Goal: Task Accomplishment & Management: Use online tool/utility

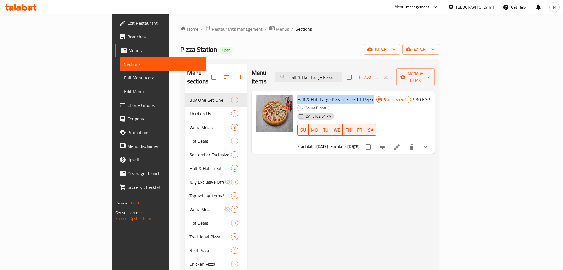
click at [385, 145] on icon "Branch-specific-item" at bounding box center [382, 147] width 5 height 5
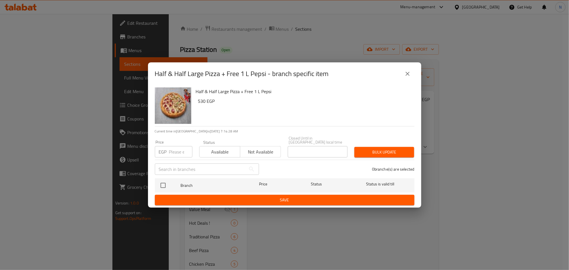
drag, startPoint x: 408, startPoint y: 74, endPoint x: 204, endPoint y: 56, distance: 204.1
click at [407, 74] on icon "close" at bounding box center [407, 73] width 7 height 7
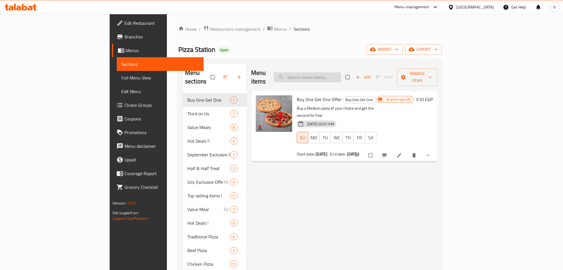
click at [341, 72] on input "search" at bounding box center [307, 77] width 67 height 10
paste input "Half & Half Large Pizza + Free 1 L Pepsi"
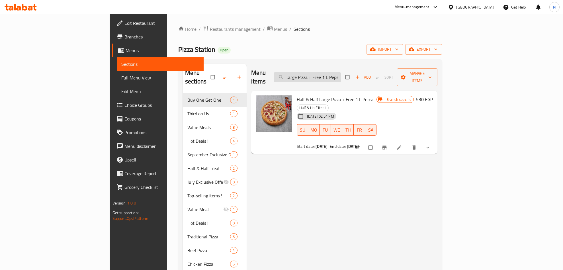
click at [341, 74] on input "Half & Half Large Pizza + Free 1 L Pepsi" at bounding box center [307, 77] width 67 height 10
type input "Half & Half Large Pizza + Free 1 L Pepsi"
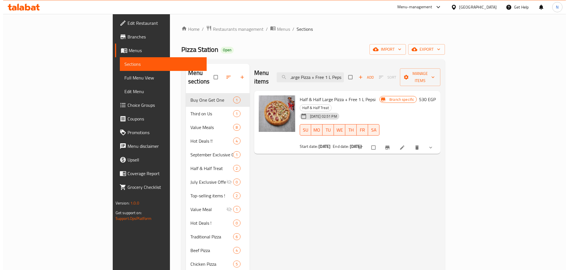
scroll to position [0, 0]
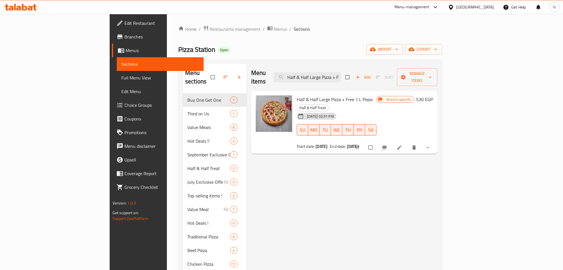
click at [387, 146] on icon "Branch-specific-item" at bounding box center [384, 148] width 4 height 4
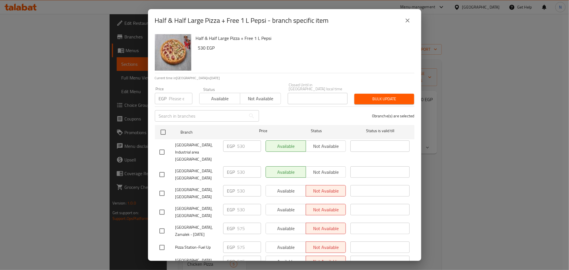
click at [409, 17] on button "close" at bounding box center [408, 21] width 14 height 14
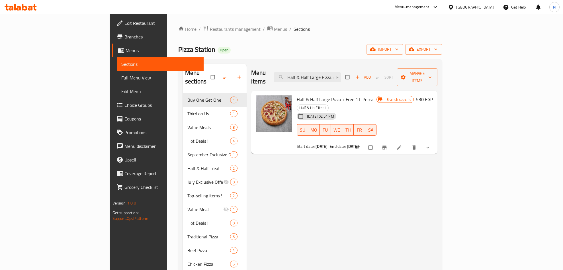
click at [392, 141] on button "Branch-specific-item" at bounding box center [385, 147] width 14 height 13
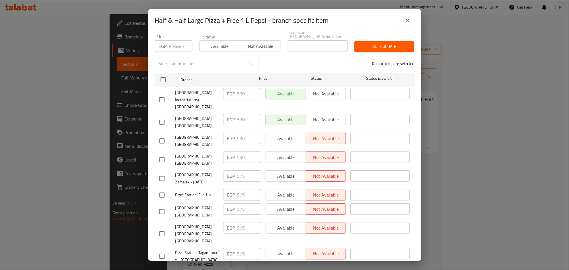
scroll to position [72, 0]
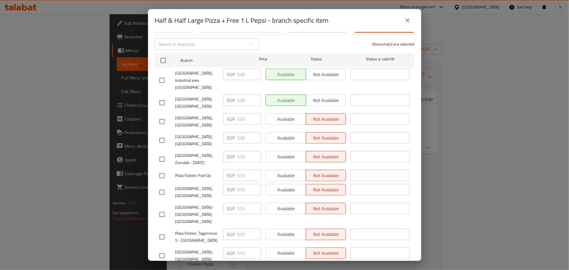
click at [244, 208] on ul "Branch Price Status Status is valid till Pizza Station, Industrial area New cai…" at bounding box center [285, 204] width 260 height 306
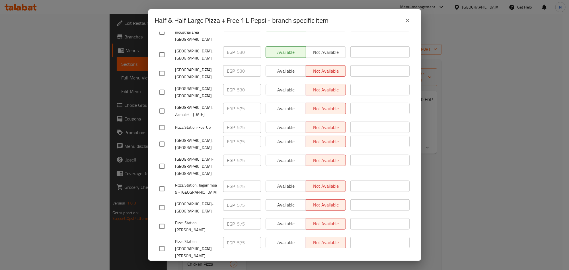
scroll to position [157, 0]
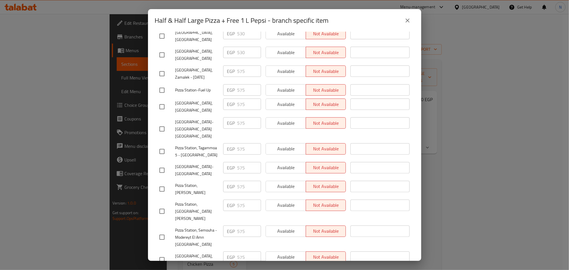
click at [408, 17] on icon "close" at bounding box center [407, 20] width 7 height 7
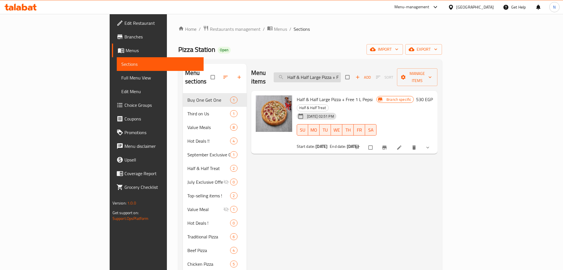
click at [341, 75] on input "Half & Half Large Pizza + Free 1 L Pepsi" at bounding box center [307, 77] width 67 height 10
click at [210, 27] on span "Restaurants management" at bounding box center [235, 29] width 51 height 7
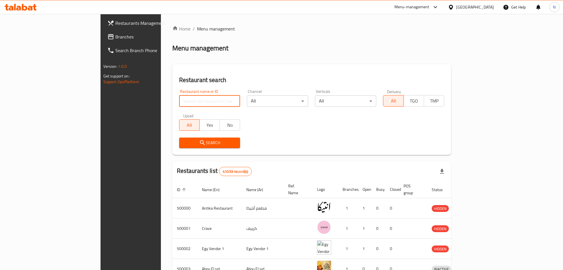
drag, startPoint x: 160, startPoint y: 103, endPoint x: 158, endPoint y: 106, distance: 3.4
click at [179, 103] on input "search" at bounding box center [209, 100] width 61 height 11
paste input "696457"
type input "696457"
click at [176, 136] on div "Search" at bounding box center [210, 142] width 68 height 17
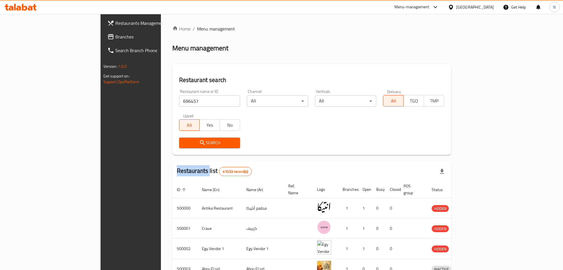
click at [184, 140] on span "Search" at bounding box center [210, 142] width 52 height 7
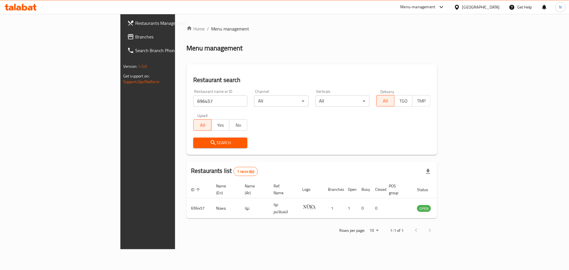
drag, startPoint x: 344, startPoint y: 61, endPoint x: 350, endPoint y: 61, distance: 6.0
click at [345, 61] on div "Home / Menu management Menu management Restaurant search Restaurant name or ID …" at bounding box center [312, 131] width 251 height 212
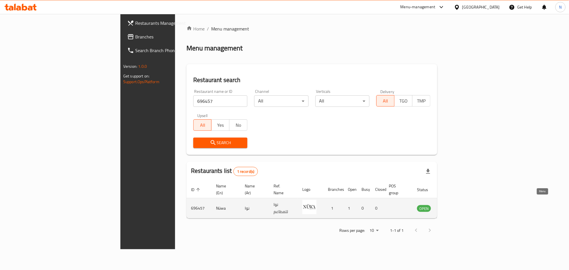
click at [458, 205] on link "enhanced table" at bounding box center [452, 208] width 11 height 7
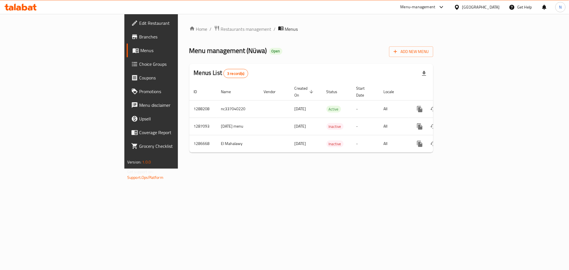
click at [139, 40] on span "Branches" at bounding box center [177, 36] width 76 height 7
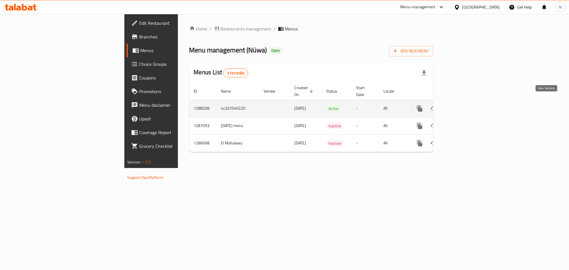
click at [468, 102] on link "enhanced table" at bounding box center [461, 109] width 14 height 14
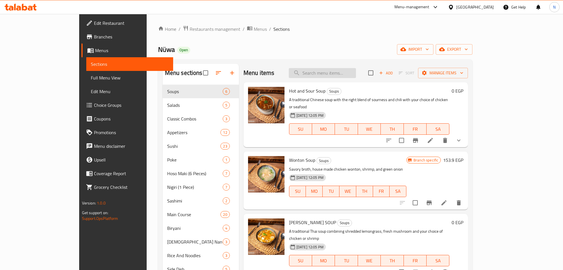
click at [330, 78] on input "search" at bounding box center [322, 73] width 67 height 10
paste input "Egg Noodles"
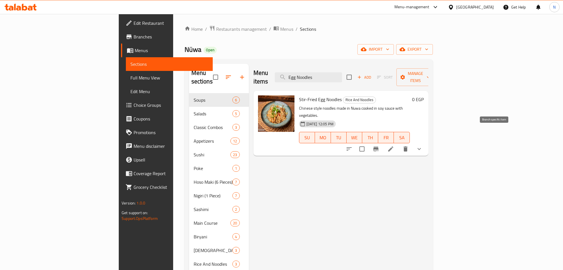
type input "Egg Noodles"
click at [379, 146] on icon "Branch-specific-item" at bounding box center [376, 149] width 7 height 7
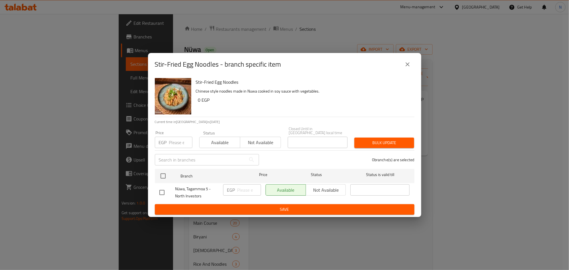
drag, startPoint x: 407, startPoint y: 66, endPoint x: 465, endPoint y: 106, distance: 70.6
click at [407, 67] on icon "close" at bounding box center [407, 64] width 7 height 7
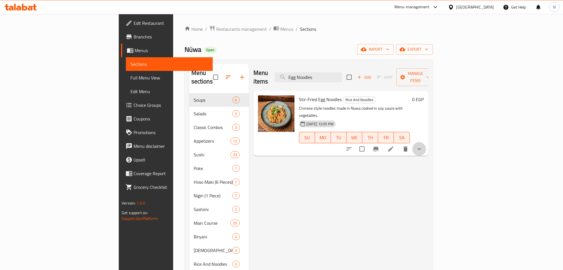
click at [426, 142] on button "show more" at bounding box center [419, 149] width 14 height 14
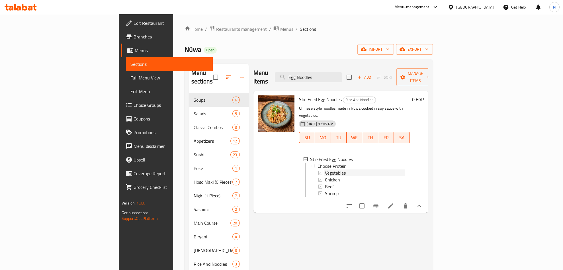
click at [325, 169] on span "Vegetables" at bounding box center [335, 172] width 21 height 7
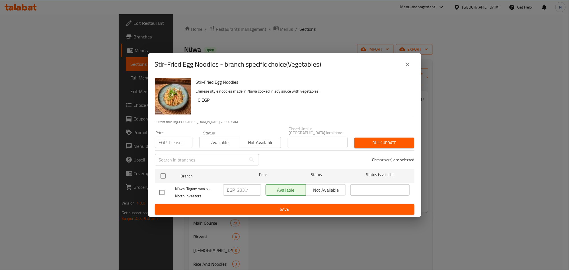
click at [236, 193] on div "EGP 233.7 ​" at bounding box center [242, 189] width 38 height 11
drag, startPoint x: 414, startPoint y: 64, endPoint x: 392, endPoint y: 80, distance: 27.3
click at [414, 65] on button "close" at bounding box center [408, 65] width 14 height 14
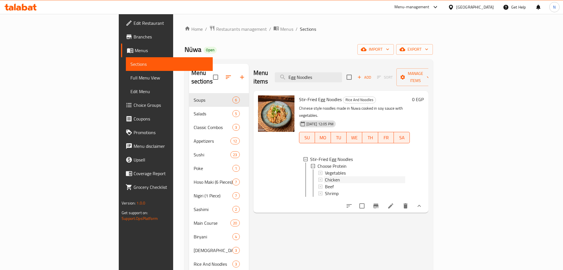
click at [325, 176] on div "Chicken" at bounding box center [365, 179] width 80 height 7
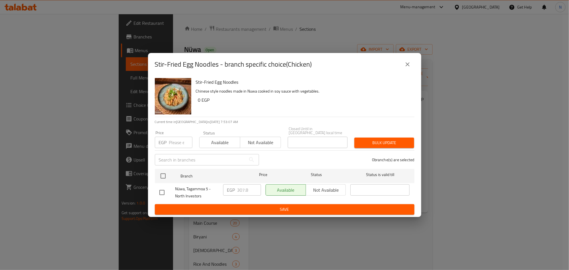
drag, startPoint x: 408, startPoint y: 65, endPoint x: 389, endPoint y: 80, distance: 24.7
click at [408, 65] on icon "close" at bounding box center [407, 64] width 7 height 7
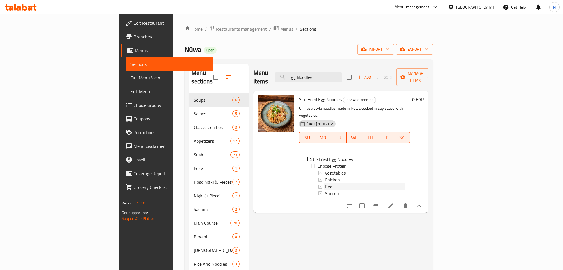
click at [325, 183] on div "Beef" at bounding box center [365, 186] width 80 height 7
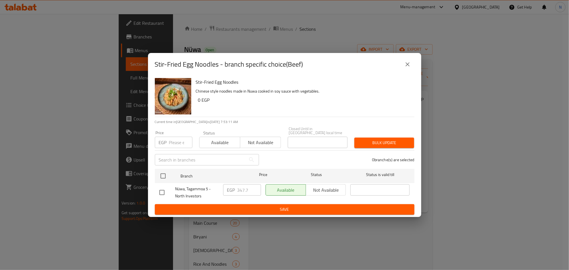
click at [404, 68] on icon "close" at bounding box center [407, 64] width 7 height 7
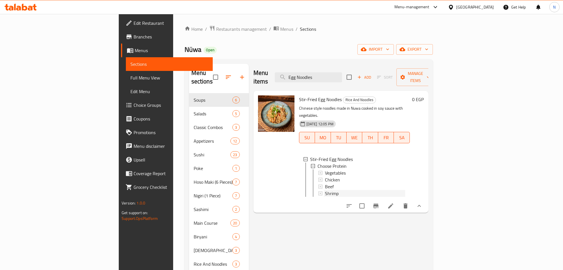
click at [325, 190] on span "Shrimp" at bounding box center [332, 193] width 14 height 7
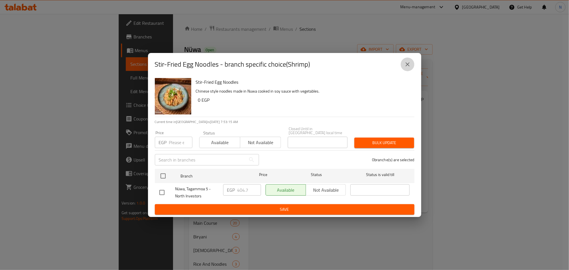
click at [405, 65] on icon "close" at bounding box center [407, 64] width 7 height 7
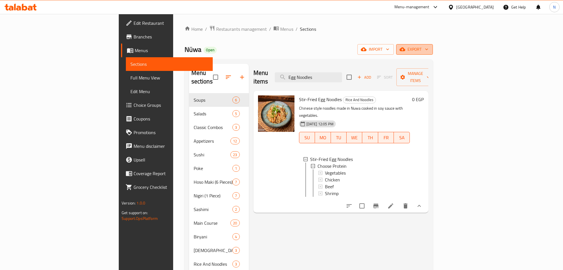
click at [428, 51] on span "export" at bounding box center [415, 49] width 28 height 7
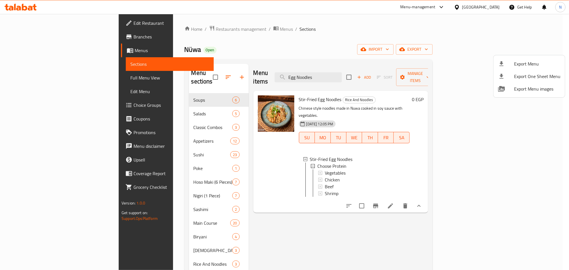
click at [525, 60] on span "Export Menu" at bounding box center [537, 63] width 46 height 7
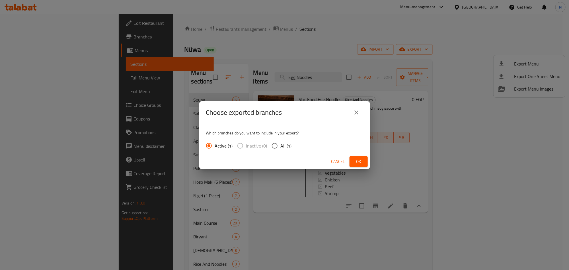
click at [276, 142] on input "All (1)" at bounding box center [275, 146] width 12 height 12
radio input "true"
click at [355, 160] on span "Ok" at bounding box center [358, 161] width 9 height 7
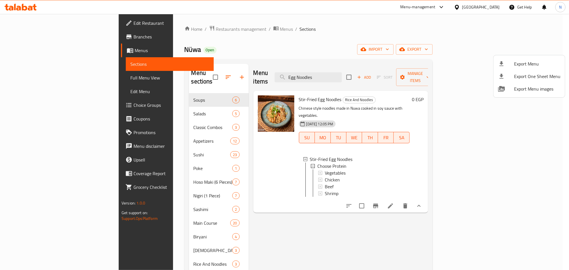
click at [498, 199] on div at bounding box center [284, 135] width 569 height 270
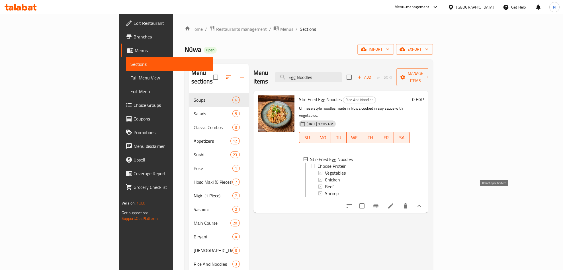
click at [379, 204] on icon "Branch-specific-item" at bounding box center [375, 206] width 5 height 5
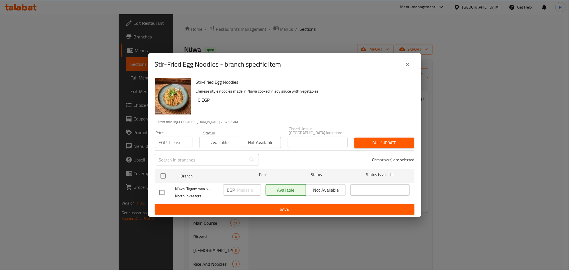
click at [409, 66] on icon "close" at bounding box center [407, 64] width 7 height 7
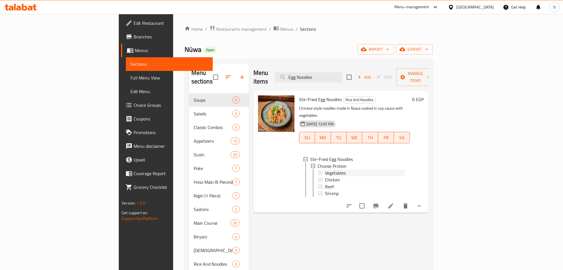
click at [325, 169] on span "Vegetables" at bounding box center [335, 172] width 21 height 7
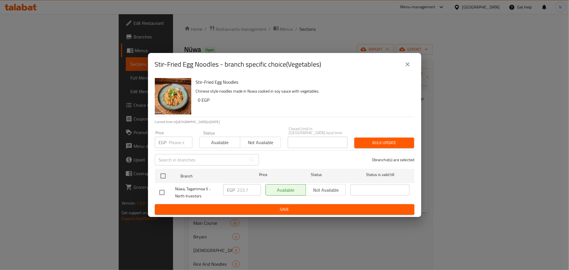
click at [405, 64] on icon "close" at bounding box center [407, 64] width 7 height 7
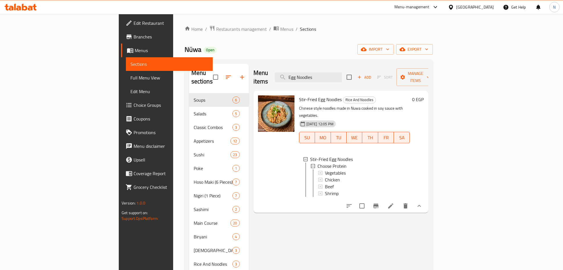
click at [297, 93] on div "Stir-Fried Egg Noodles Rice And Noodles Chinese style noodles made in Nuwa cook…" at bounding box center [354, 151] width 115 height 117
copy h6 "Stir-Fried Egg Noodles"
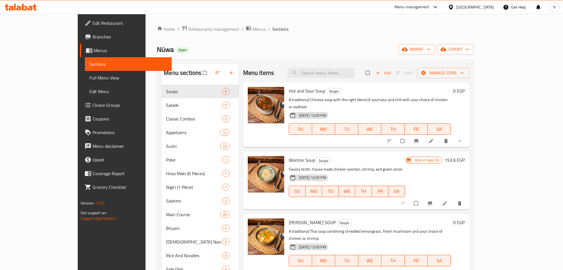
click at [80, 42] on link "Branches" at bounding box center [126, 37] width 92 height 14
